Goal: Transaction & Acquisition: Purchase product/service

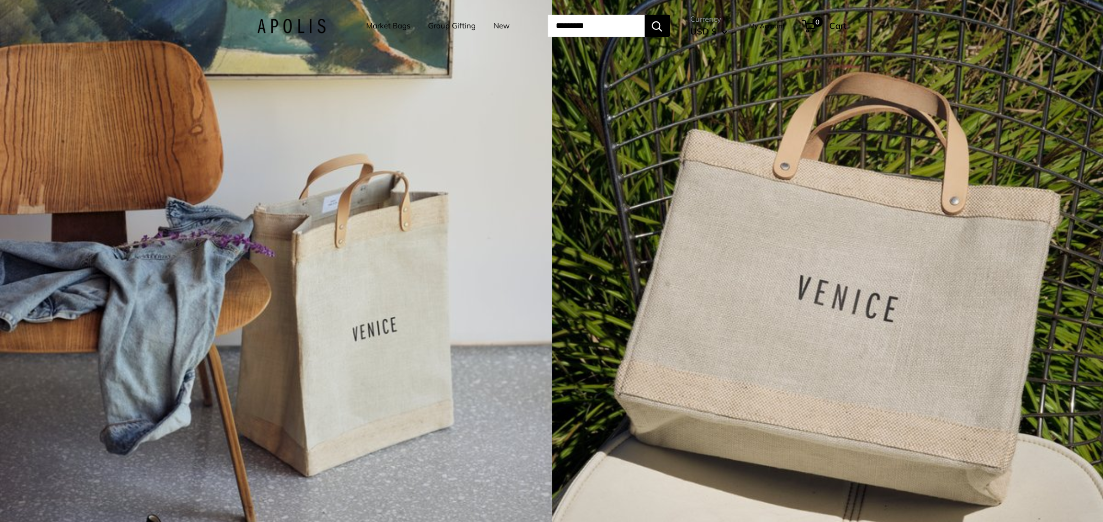
click at [377, 23] on link "Market Bags" at bounding box center [388, 26] width 44 height 14
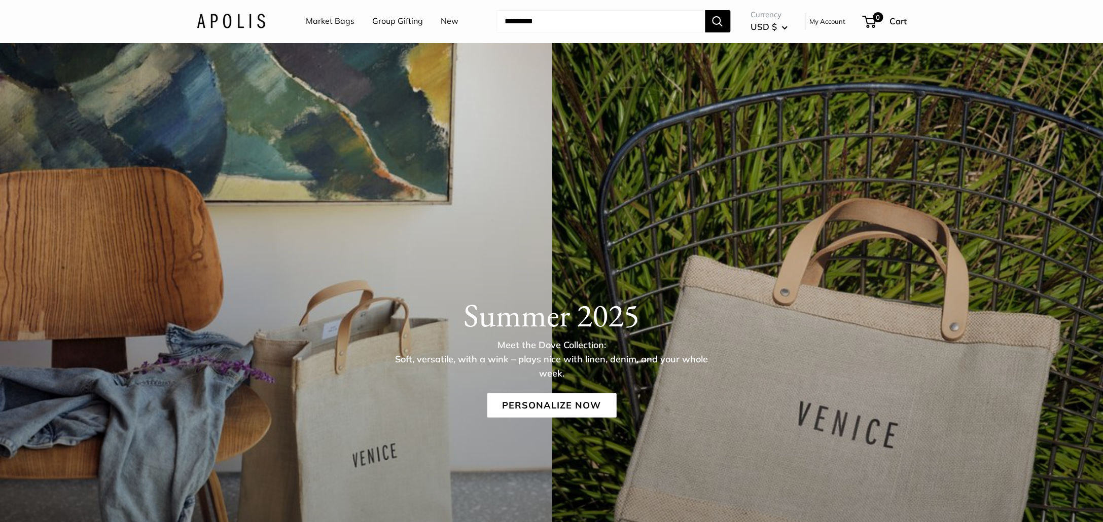
click at [416, 19] on link "Group Gifting" at bounding box center [397, 21] width 51 height 15
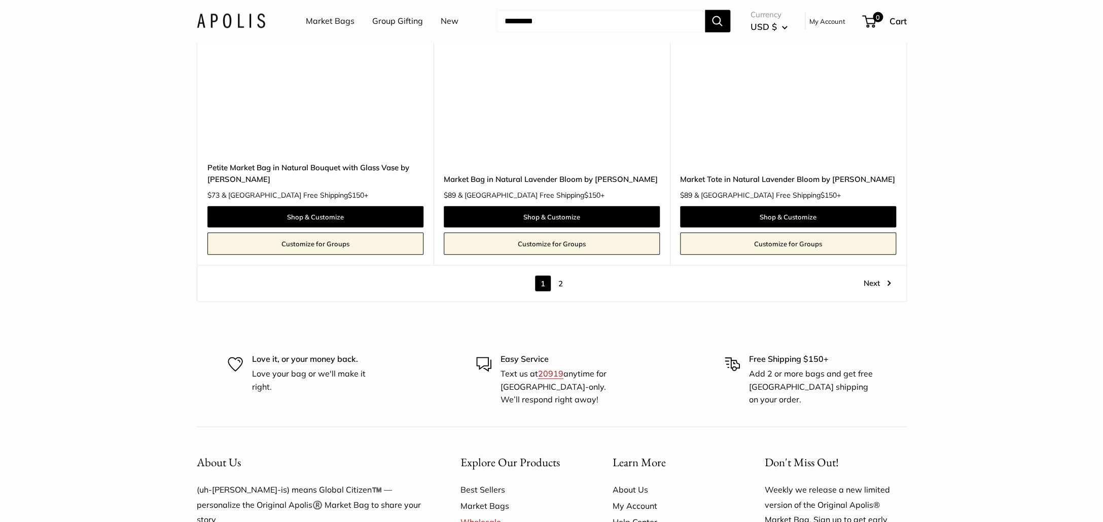
scroll to position [5756, 0]
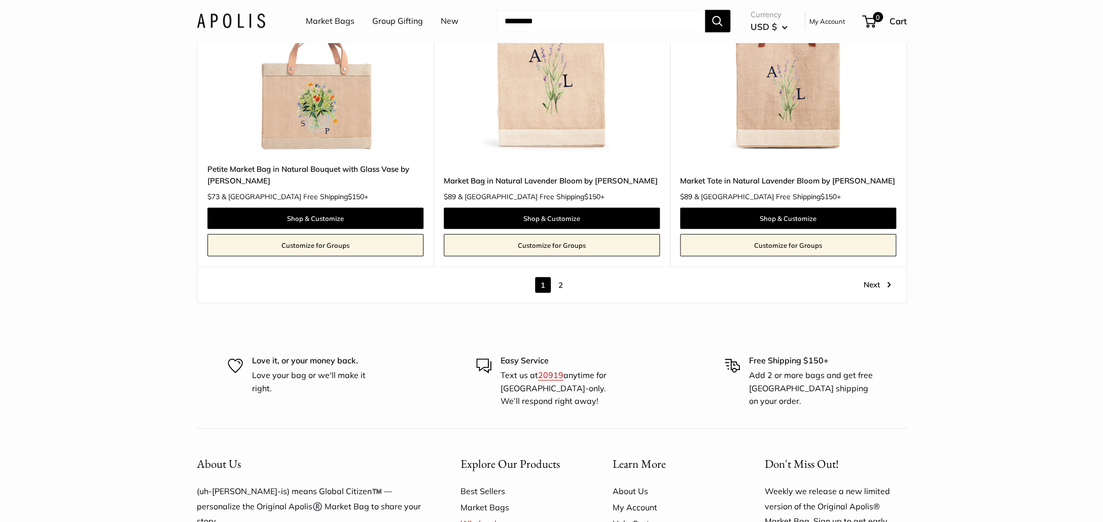
click at [562, 289] on link "2" at bounding box center [561, 285] width 16 height 16
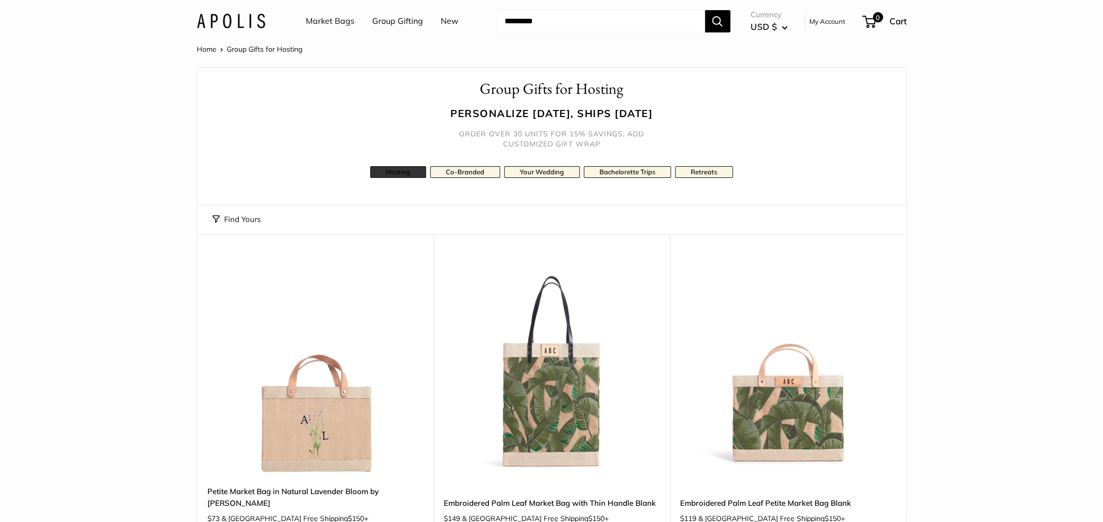
click at [391, 170] on link "Hosting" at bounding box center [398, 172] width 56 height 12
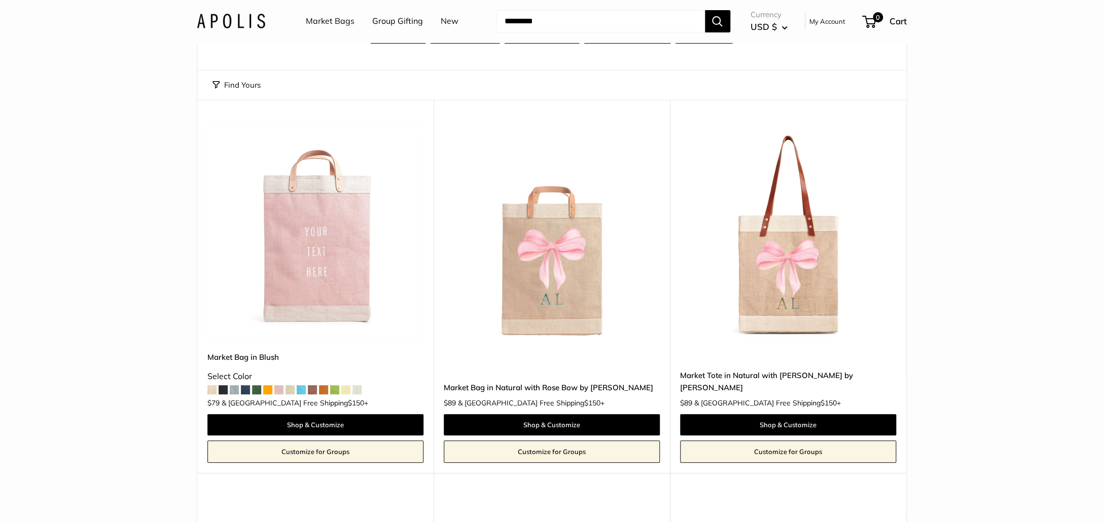
scroll to position [152, 0]
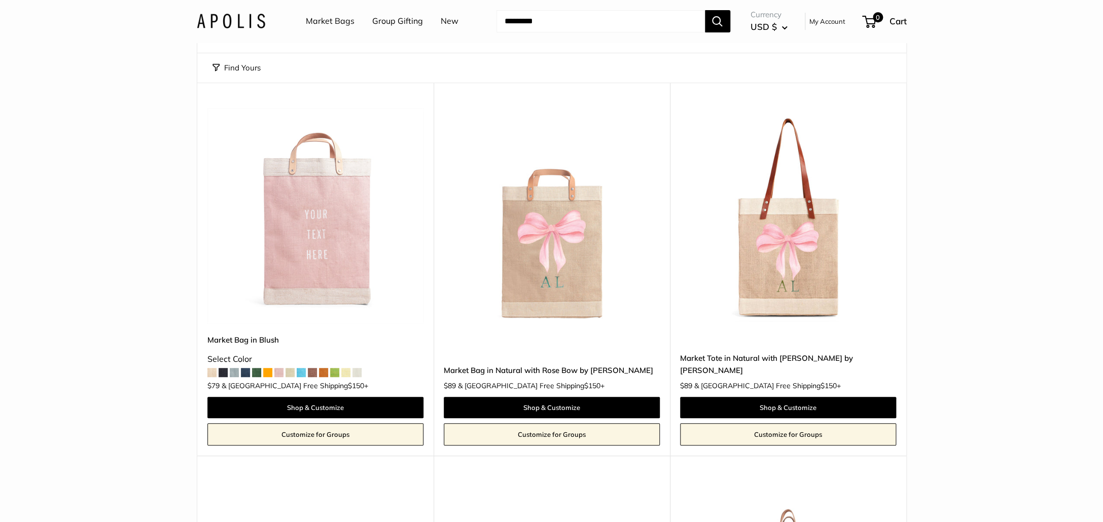
click at [300, 370] on span at bounding box center [301, 372] width 9 height 9
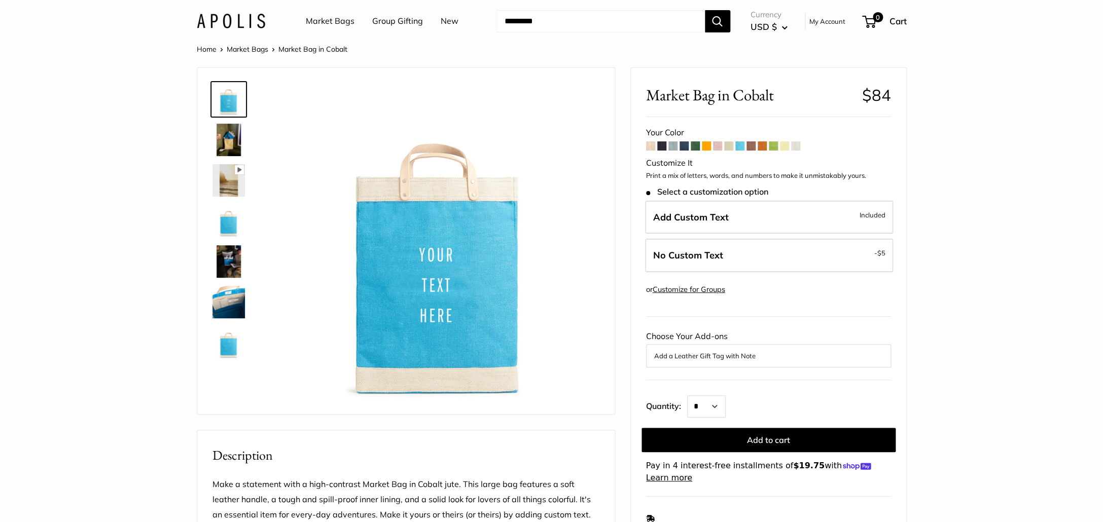
drag, startPoint x: 227, startPoint y: 338, endPoint x: 228, endPoint y: 315, distance: 23.3
click at [227, 338] on img at bounding box center [228, 343] width 32 height 32
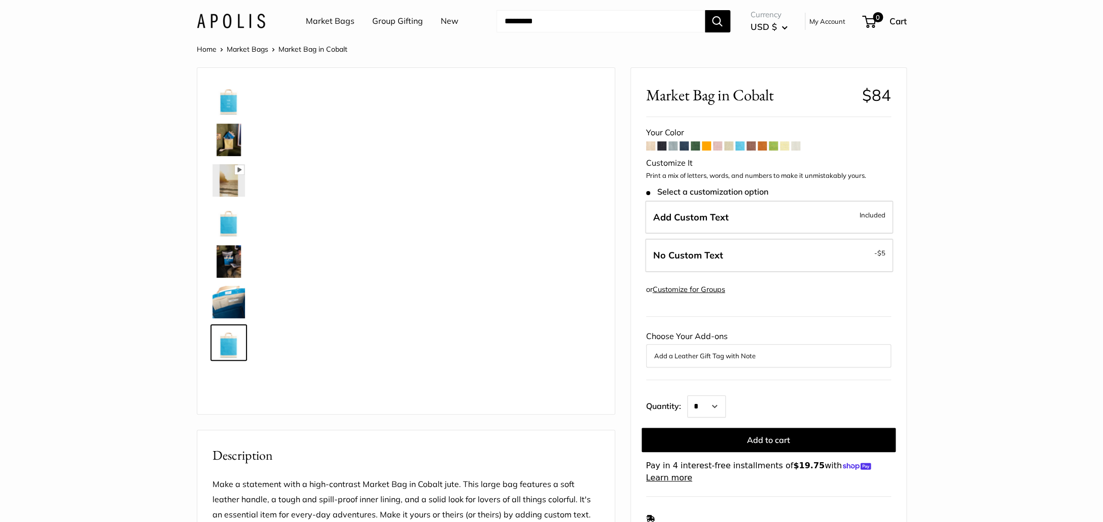
click at [227, 265] on img at bounding box center [228, 261] width 32 height 32
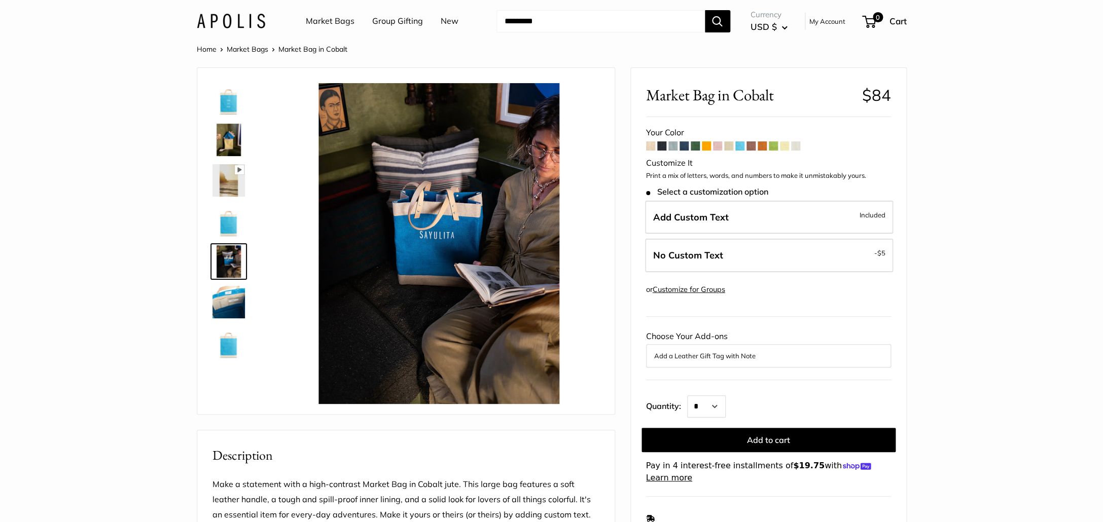
click at [230, 228] on img at bounding box center [228, 221] width 32 height 32
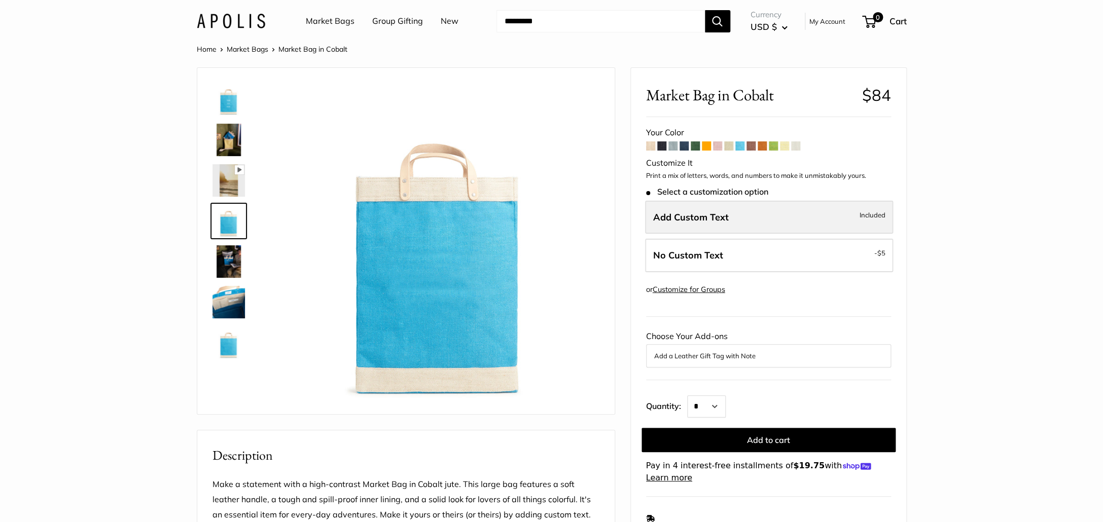
click at [793, 218] on label "Add Custom Text Included" at bounding box center [769, 217] width 248 height 33
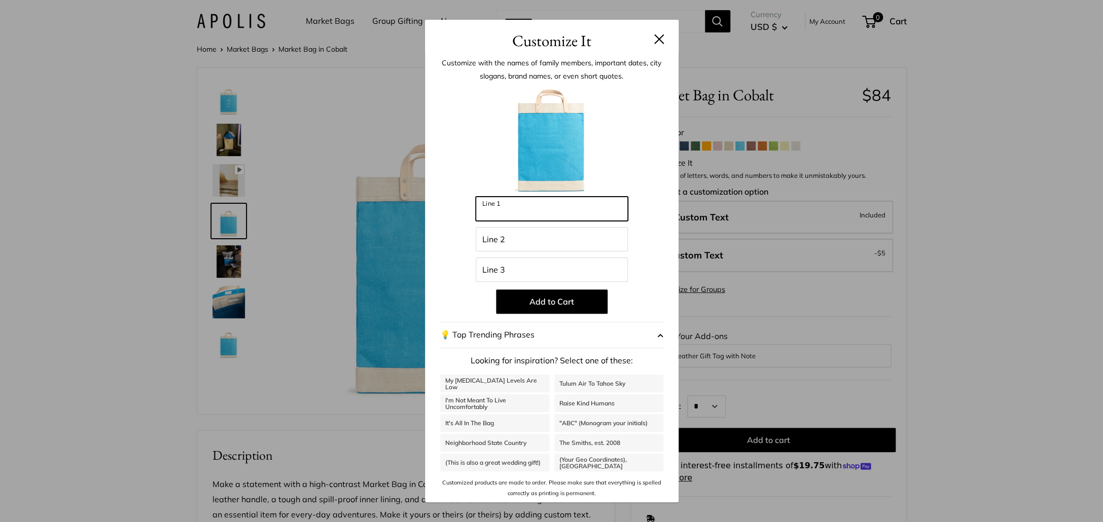
click at [605, 218] on input "Line 1" at bounding box center [552, 209] width 152 height 24
type input "*********"
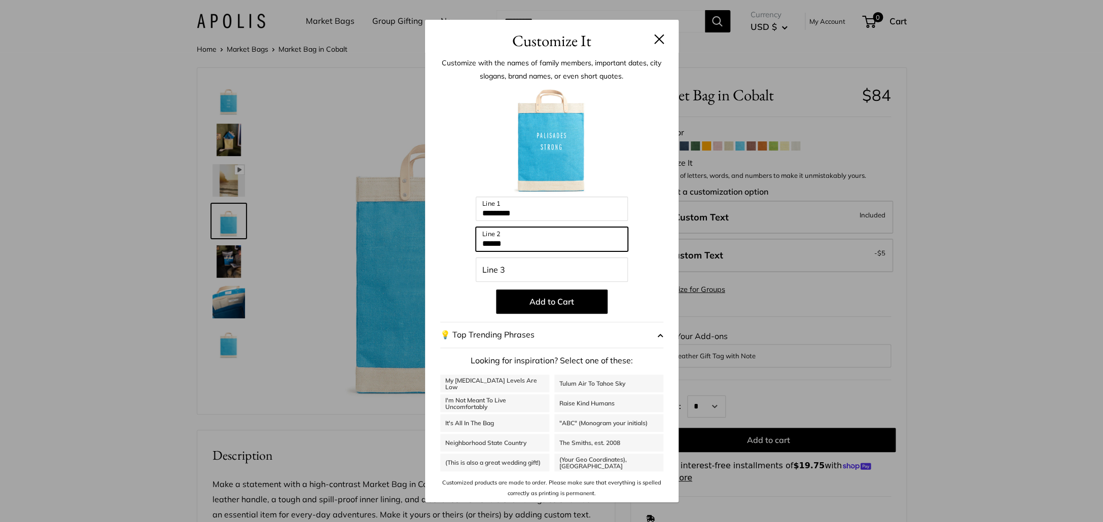
type input "******"
click at [567, 281] on input "Line 3" at bounding box center [552, 270] width 152 height 24
type input "*"
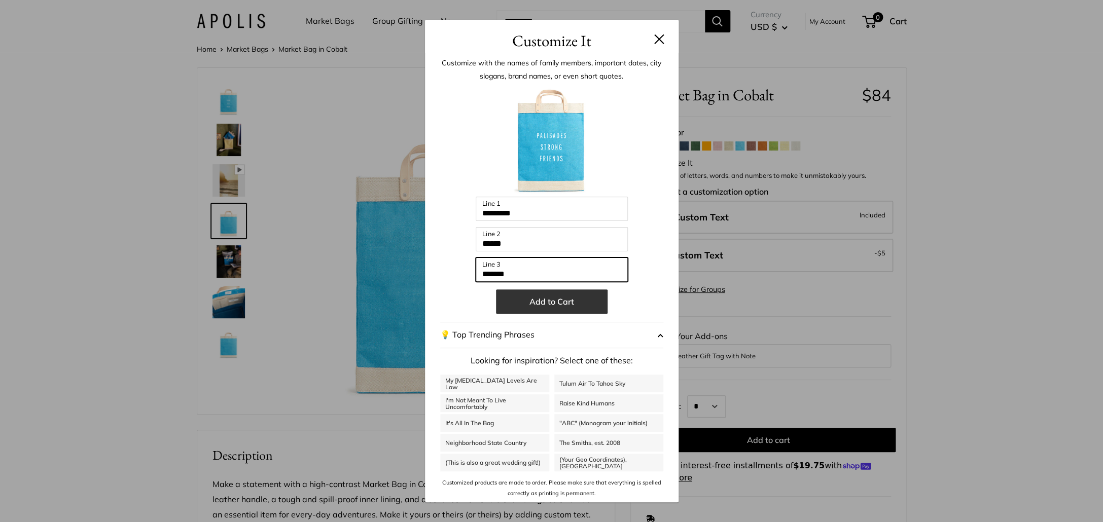
type input "*******"
click at [549, 313] on button "Add to Cart" at bounding box center [552, 302] width 112 height 24
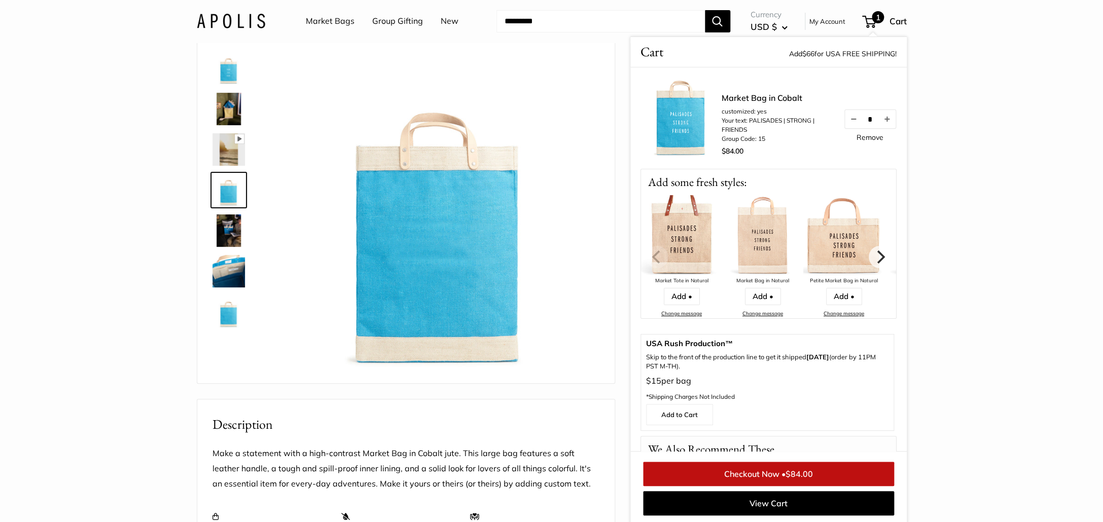
click at [227, 125] on img at bounding box center [228, 109] width 32 height 32
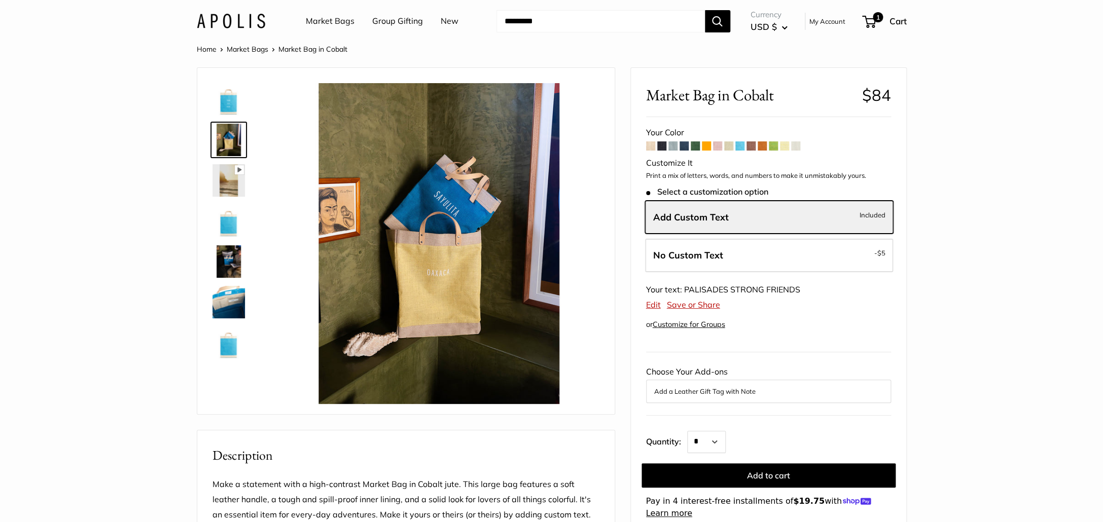
click at [455, 19] on link "New" at bounding box center [450, 21] width 18 height 15
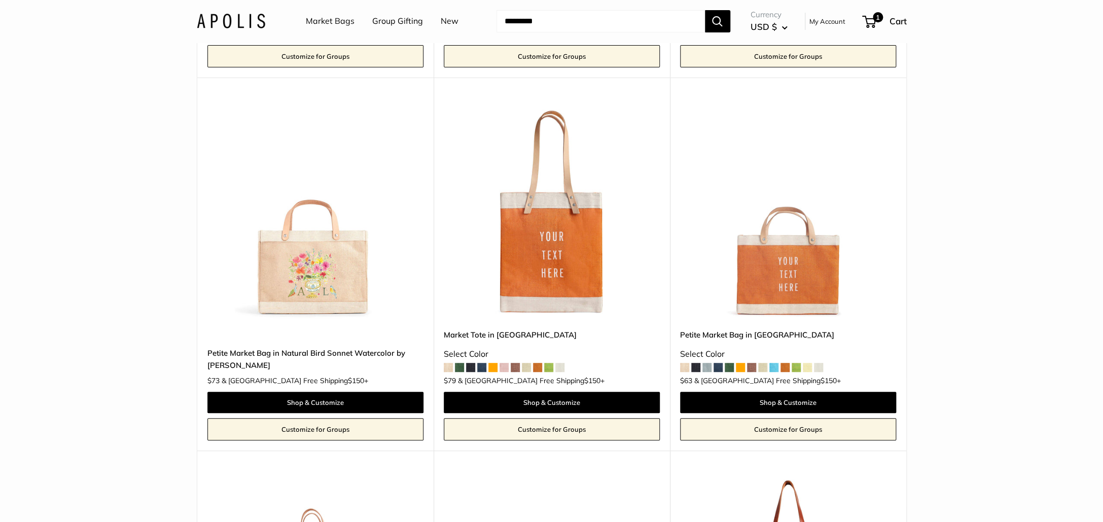
scroll to position [4516, 0]
click at [547, 370] on span at bounding box center [548, 367] width 9 height 9
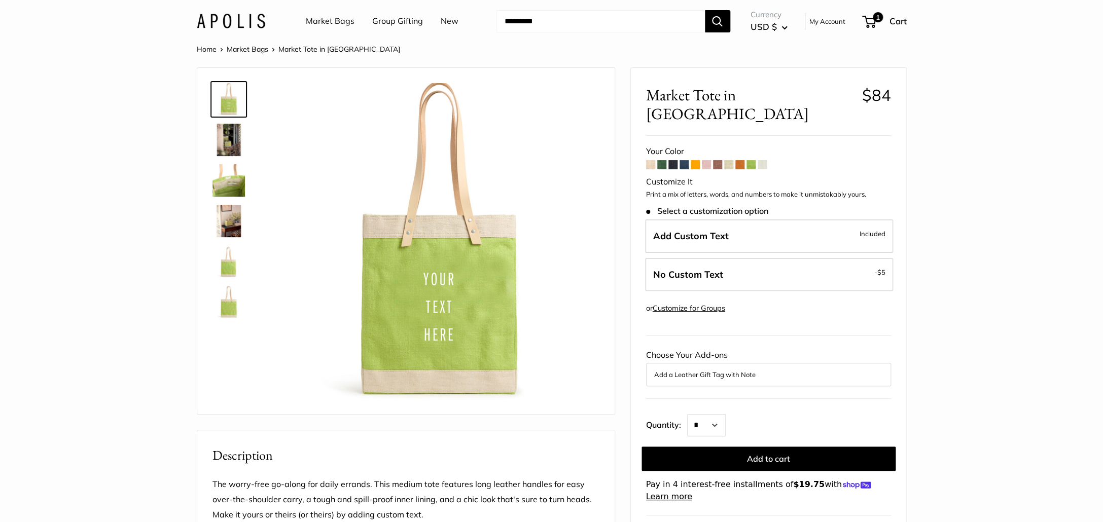
click at [224, 189] on img at bounding box center [228, 180] width 32 height 32
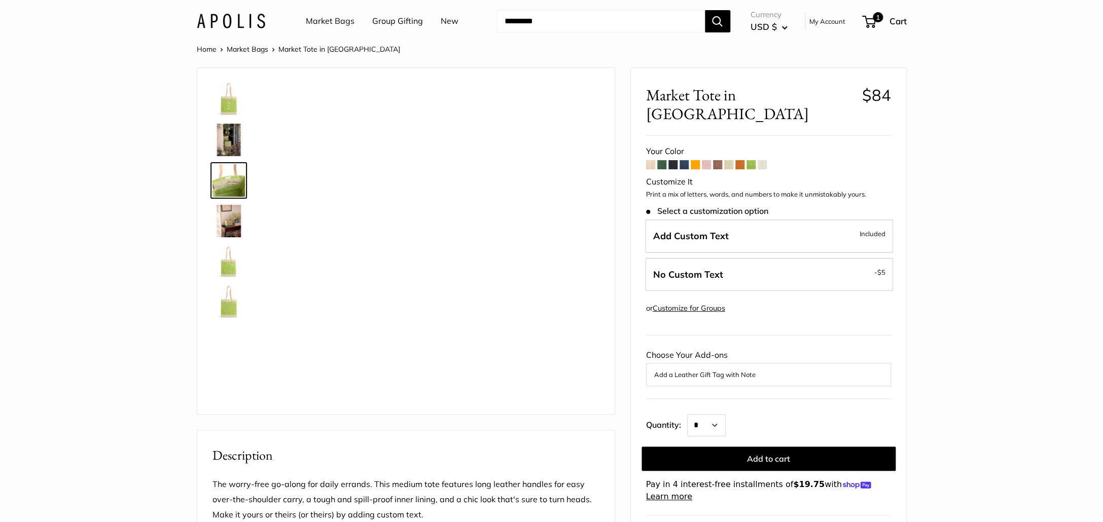
click at [224, 225] on img at bounding box center [228, 221] width 32 height 32
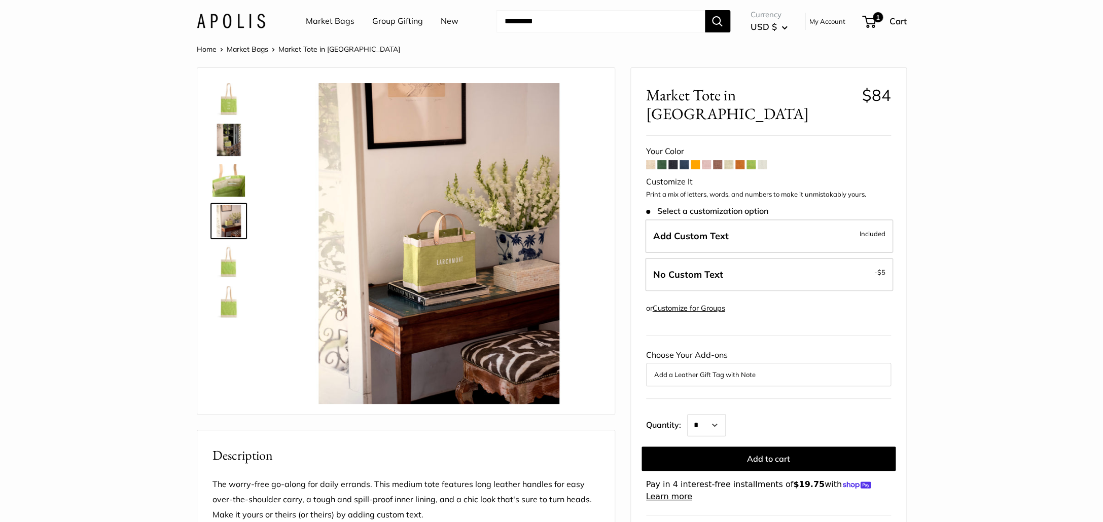
click at [230, 256] on img at bounding box center [228, 261] width 32 height 32
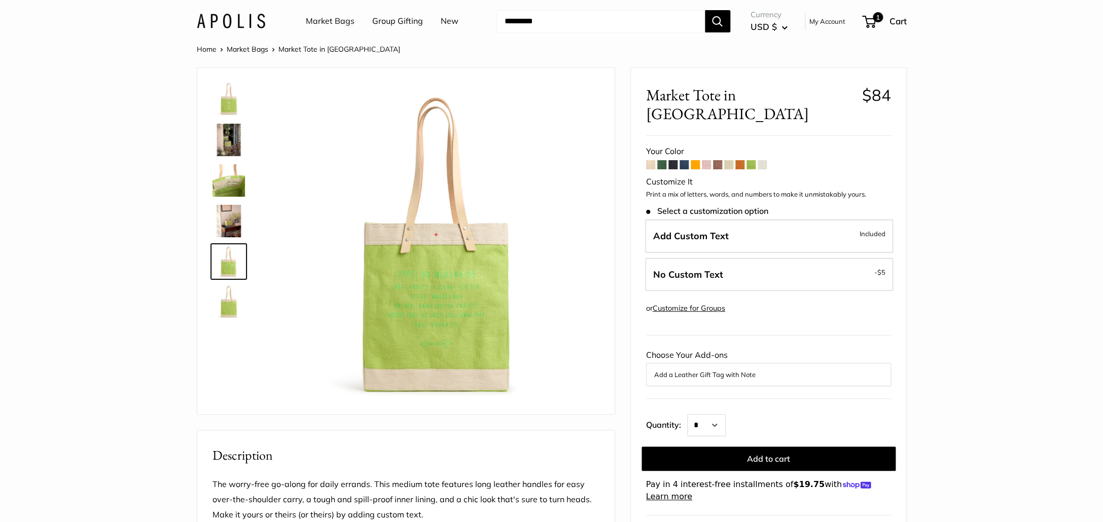
click at [223, 288] on img at bounding box center [228, 302] width 32 height 32
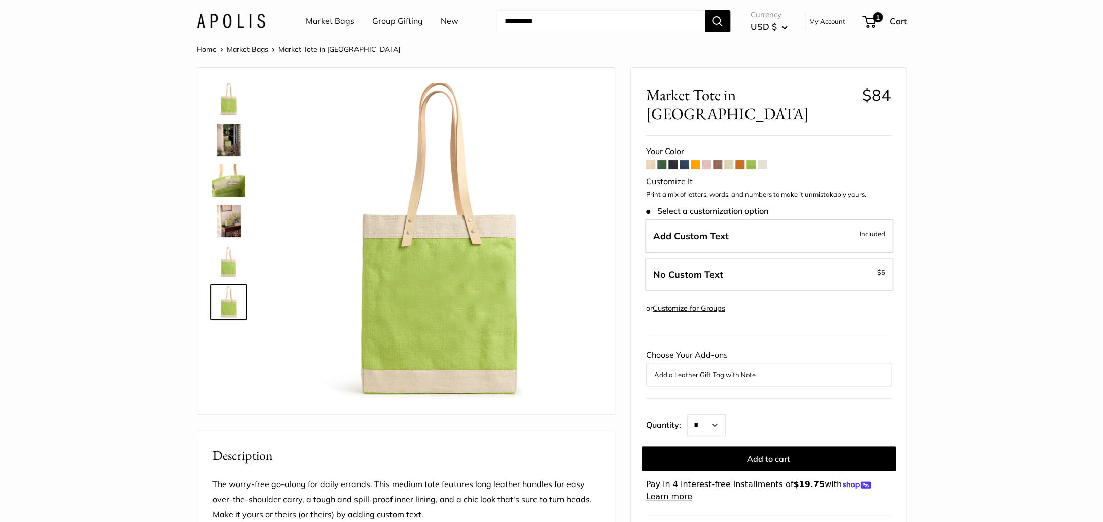
click at [415, 22] on link "Group Gifting" at bounding box center [397, 21] width 51 height 15
